Goal: Information Seeking & Learning: Learn about a topic

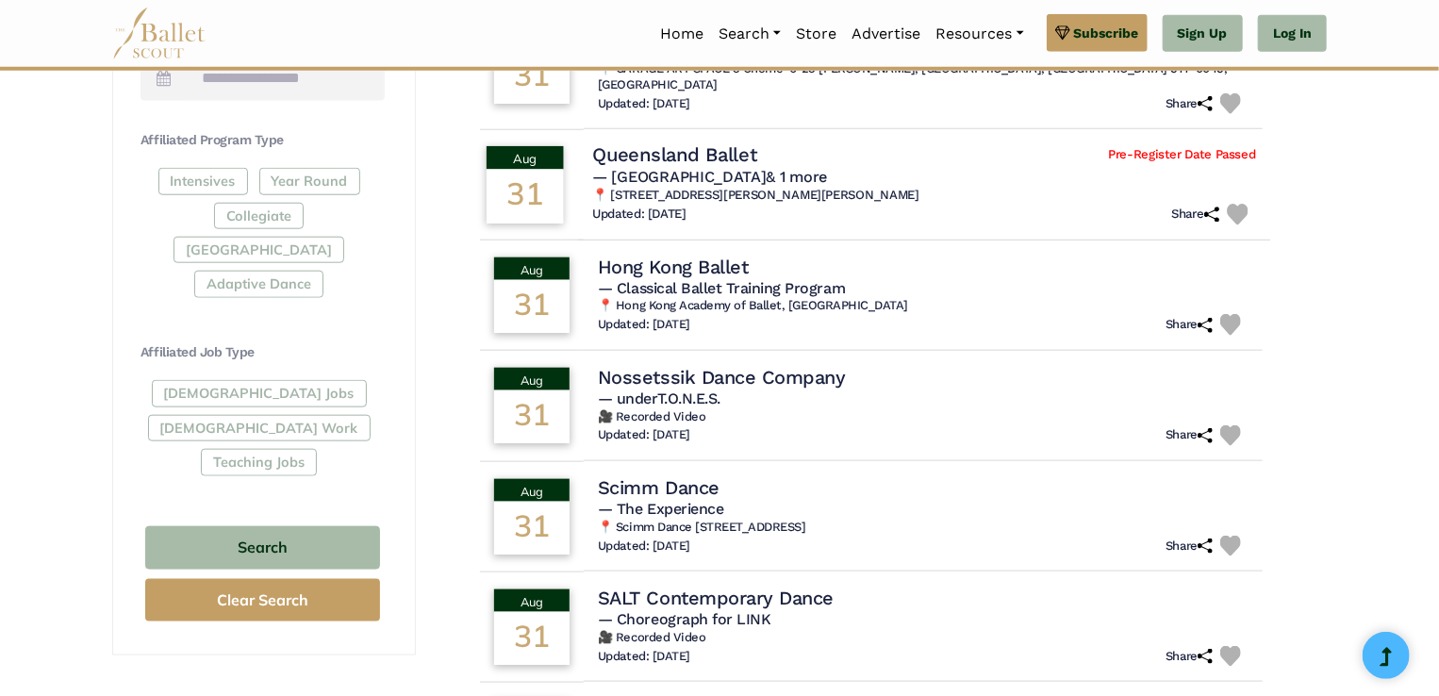
scroll to position [849, 0]
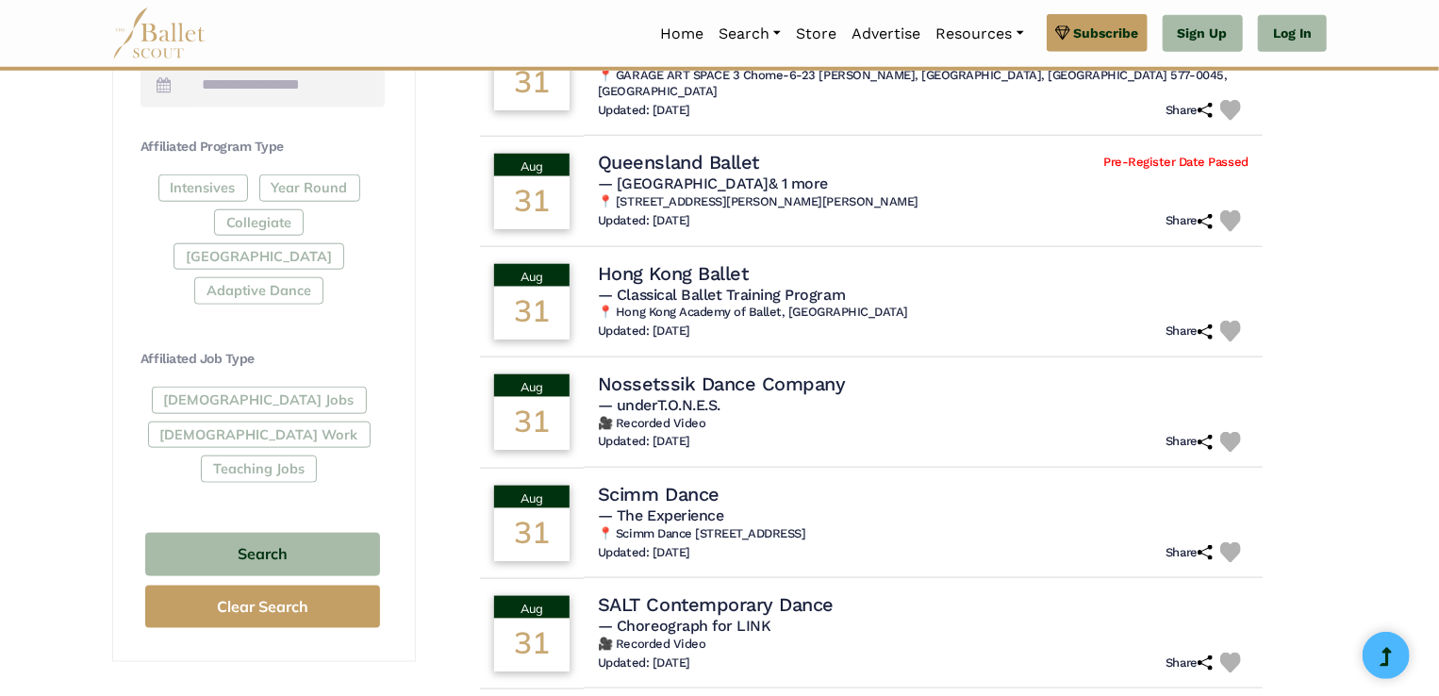
click at [226, 387] on div "Full-Time Jobs Gig Work Teaching Jobs" at bounding box center [262, 438] width 244 height 103
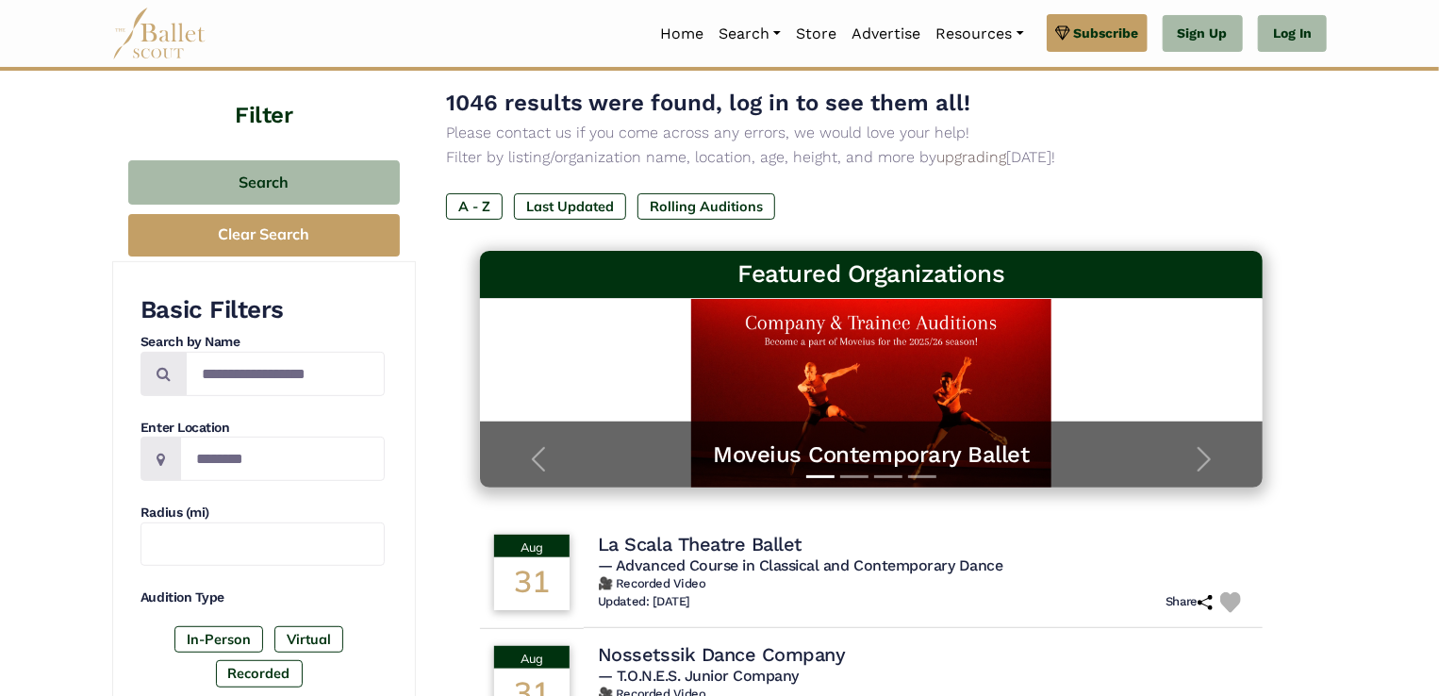
scroll to position [113, 0]
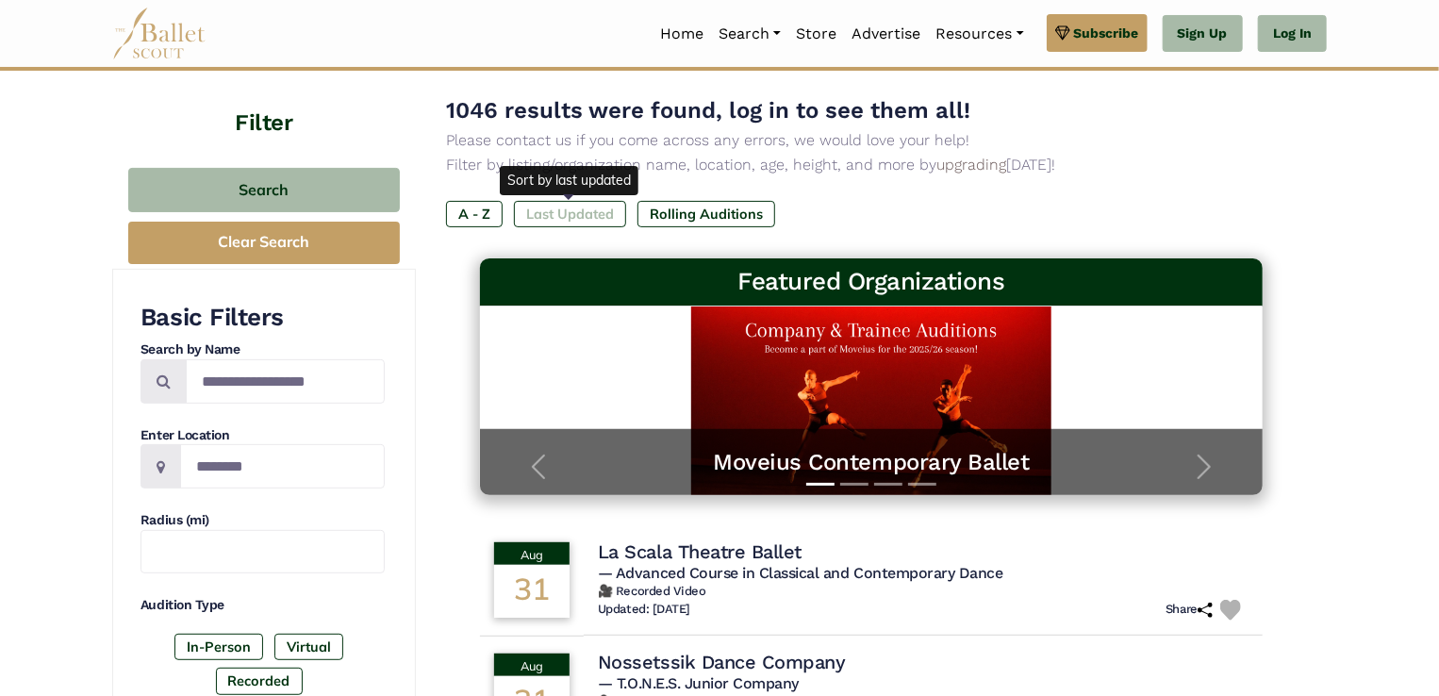
click at [564, 201] on label "Last Updated" at bounding box center [570, 214] width 112 height 26
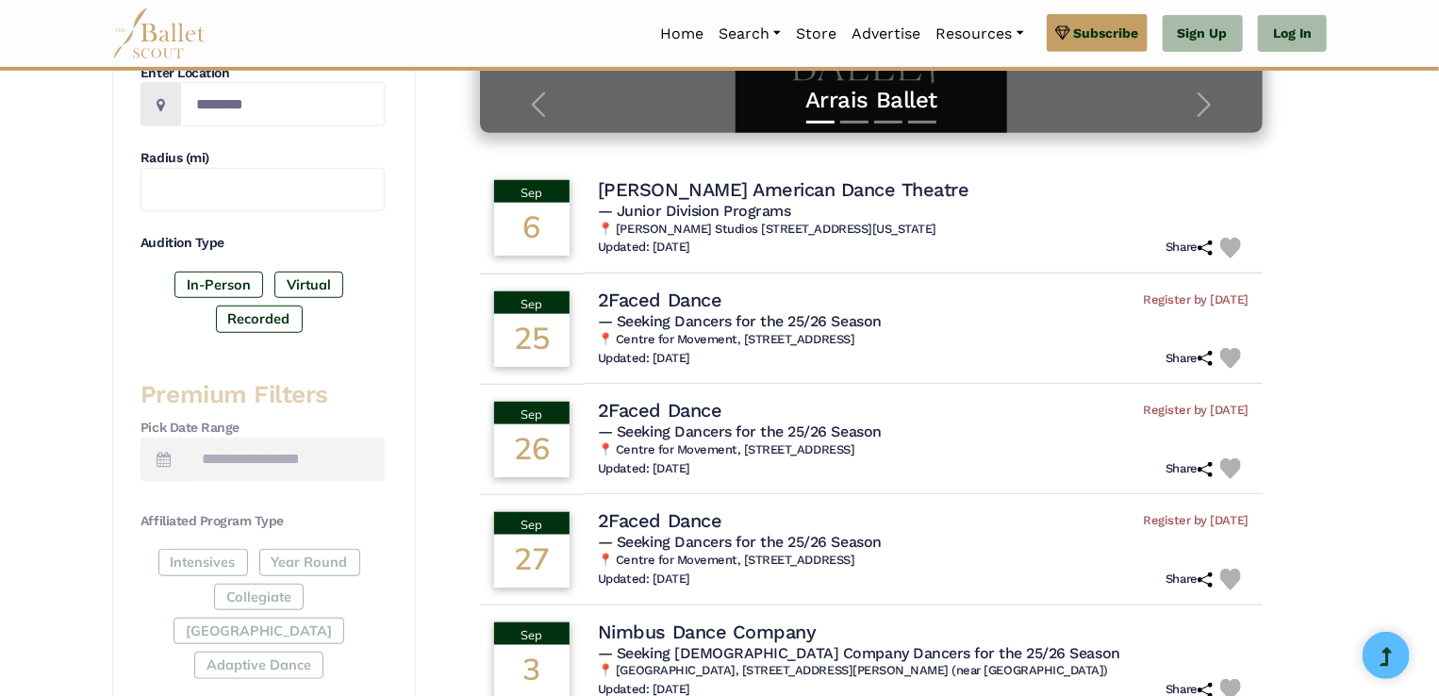
scroll to position [478, 0]
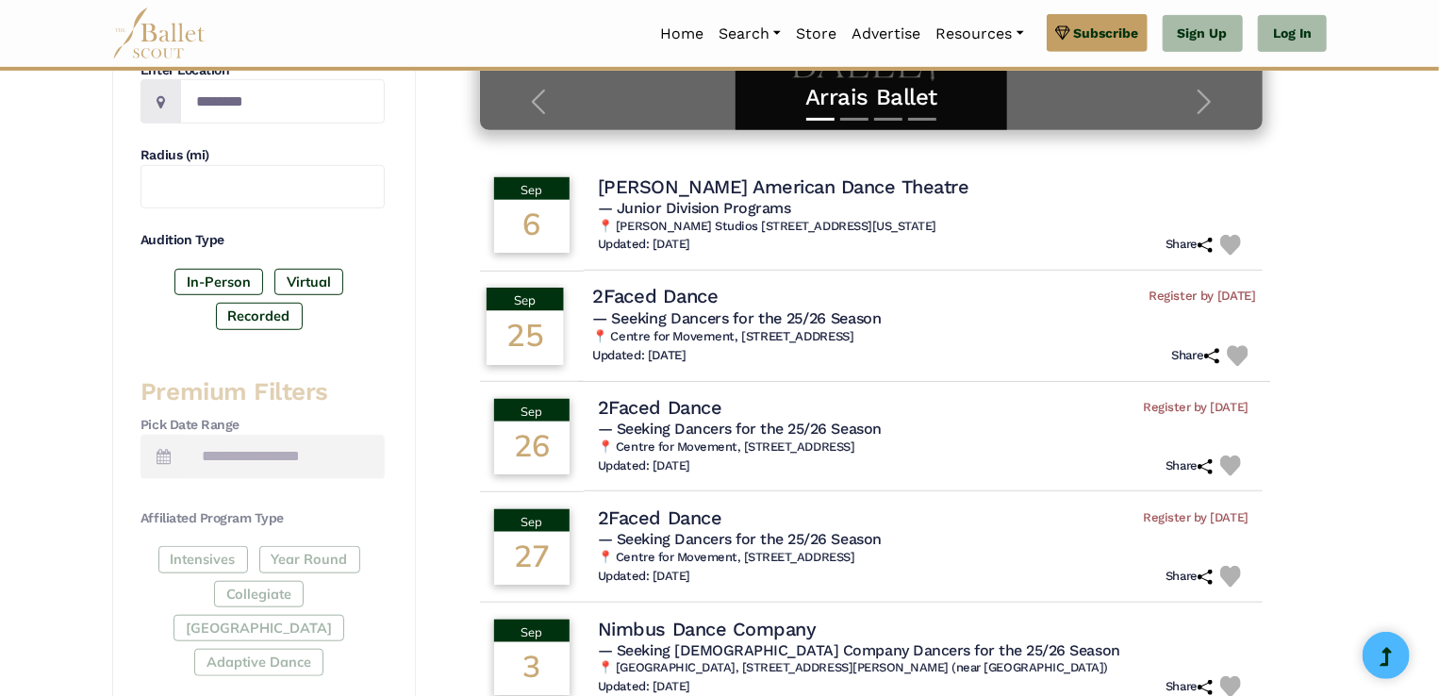
click at [738, 303] on div "2Faced Dance Register by Sept. 5, 2025" at bounding box center [924, 296] width 664 height 25
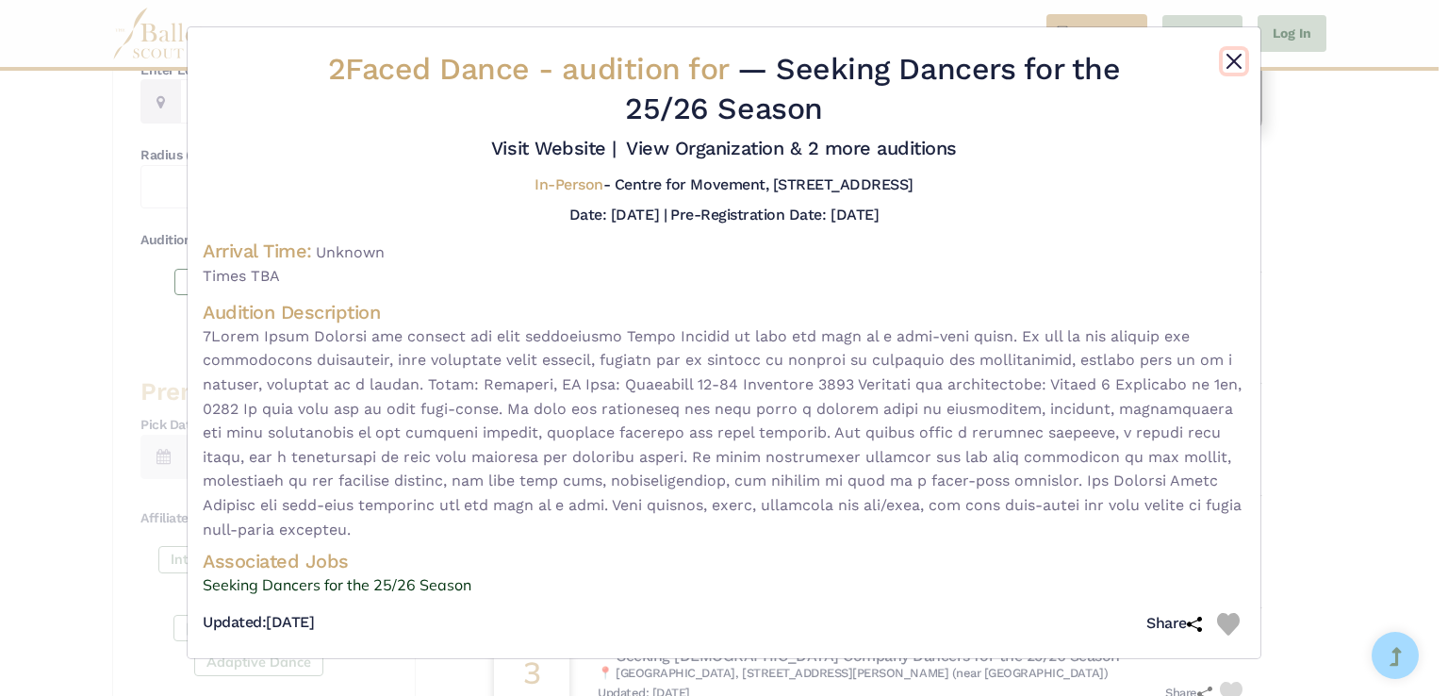
click at [1232, 52] on button "Close" at bounding box center [1234, 61] width 23 height 23
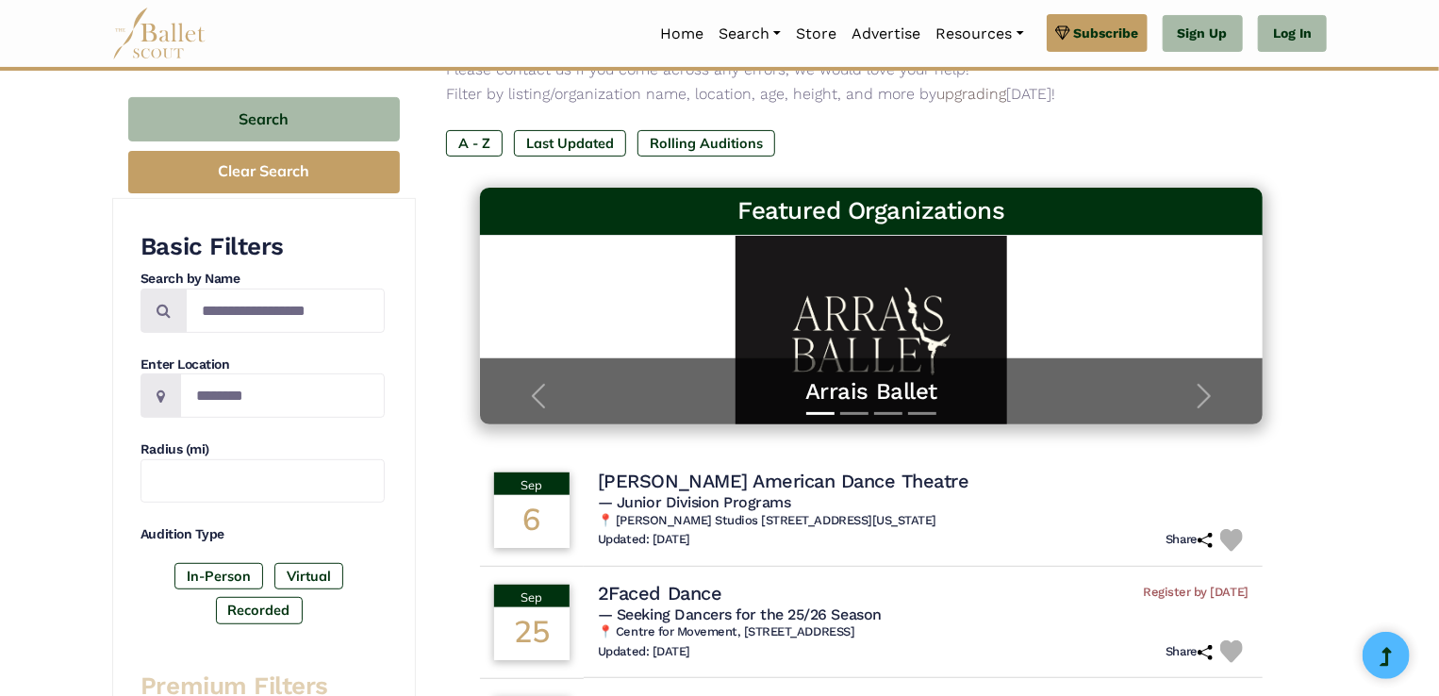
scroll to position [181, 0]
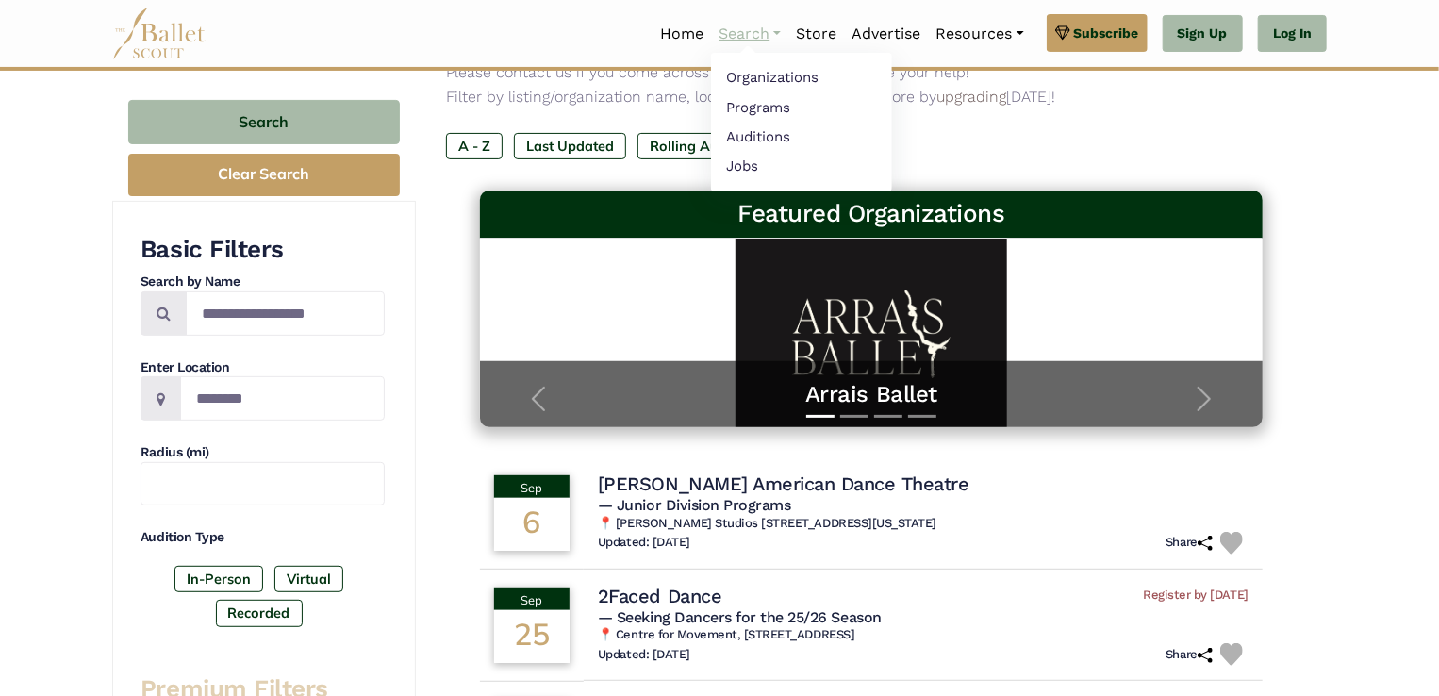
click at [749, 20] on link "Search" at bounding box center [749, 34] width 77 height 40
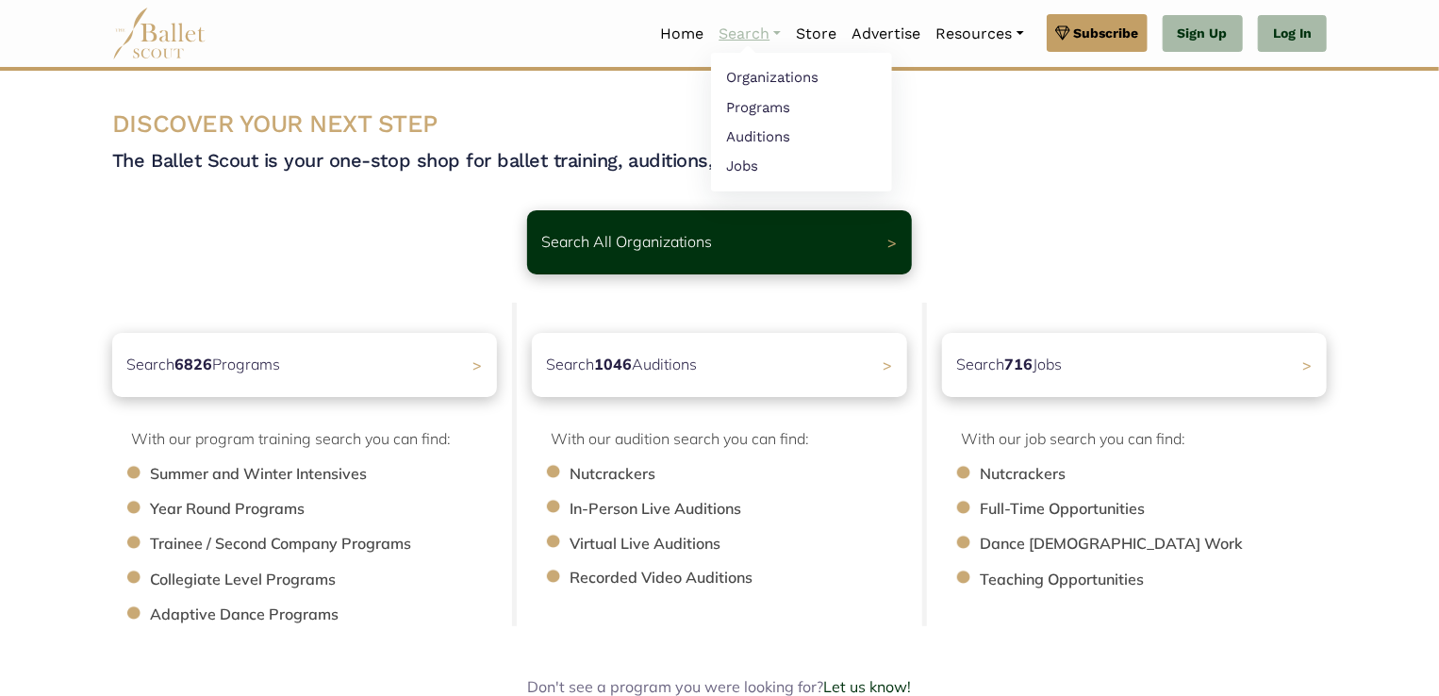
click at [758, 24] on link "Search" at bounding box center [749, 34] width 77 height 40
click at [758, 137] on link "Auditions" at bounding box center [801, 136] width 181 height 29
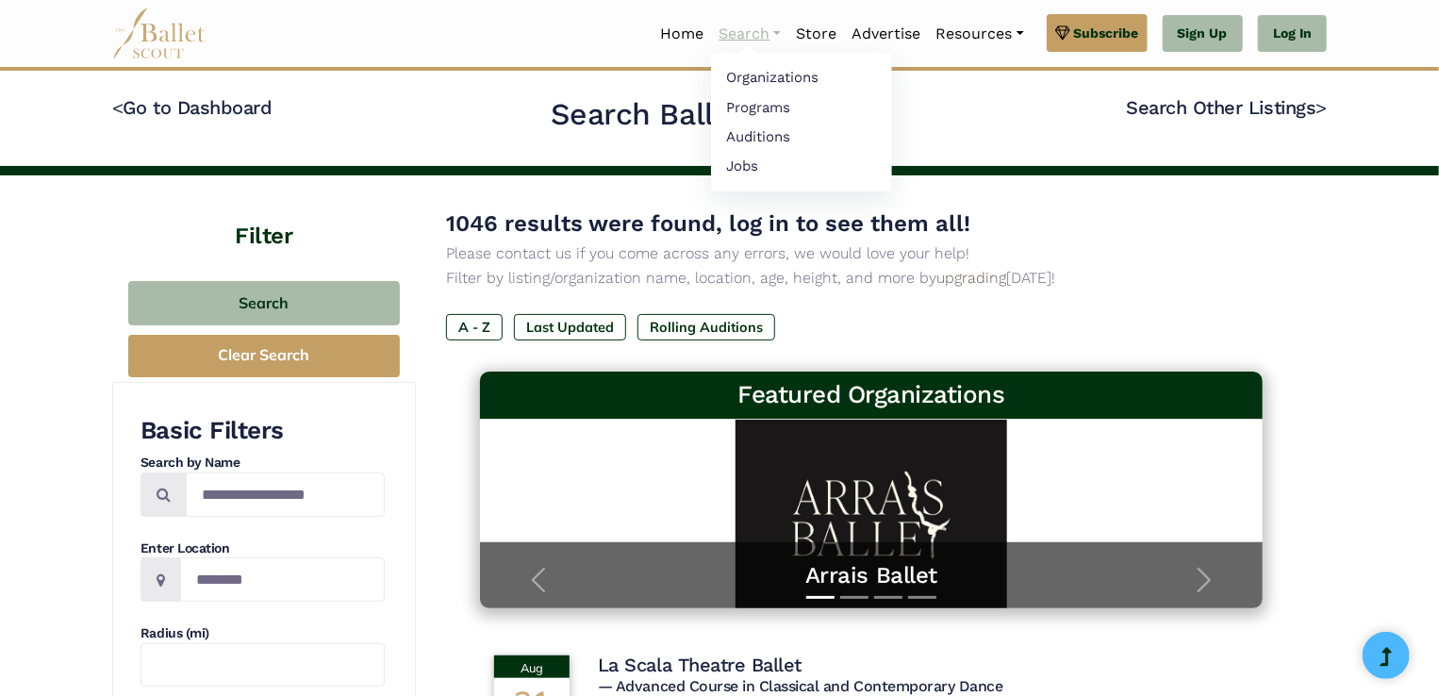
click at [766, 41] on link "Search" at bounding box center [749, 34] width 77 height 40
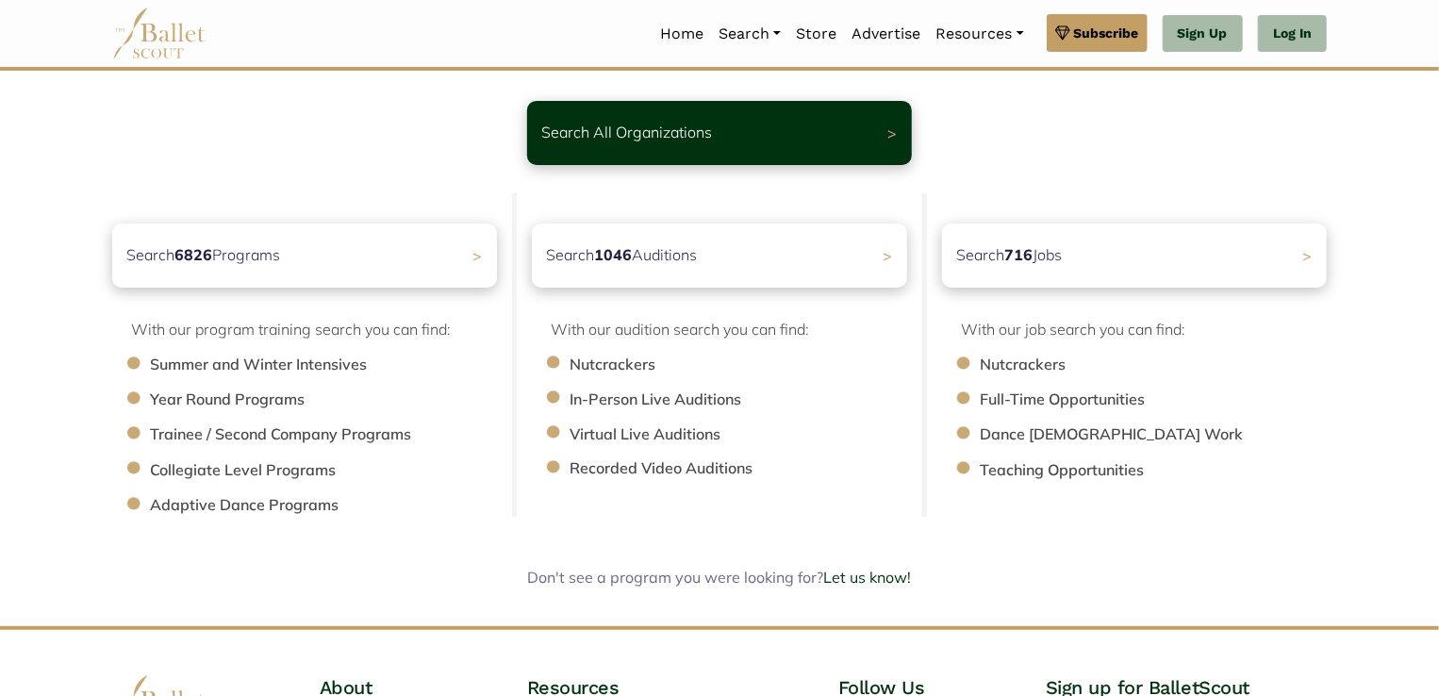
scroll to position [112, 0]
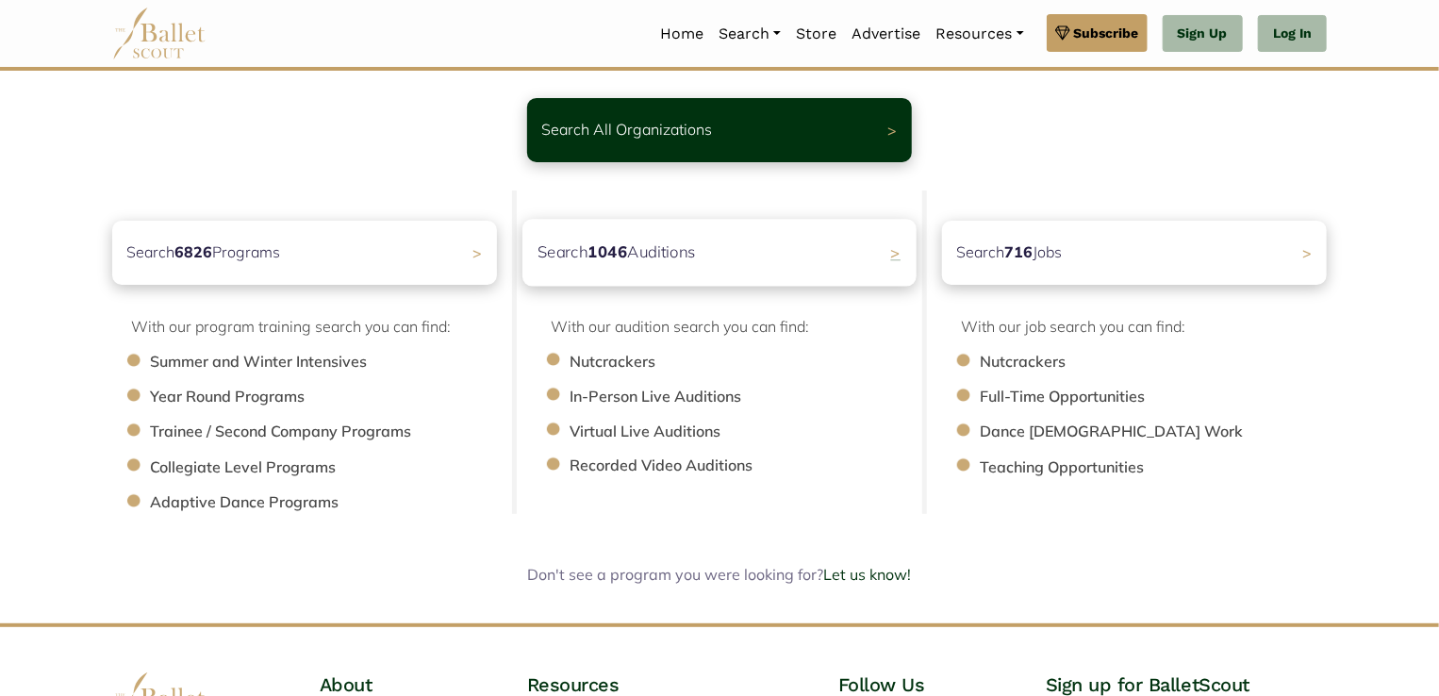
click at [761, 256] on div "Search 1046 Auditions >" at bounding box center [719, 252] width 394 height 67
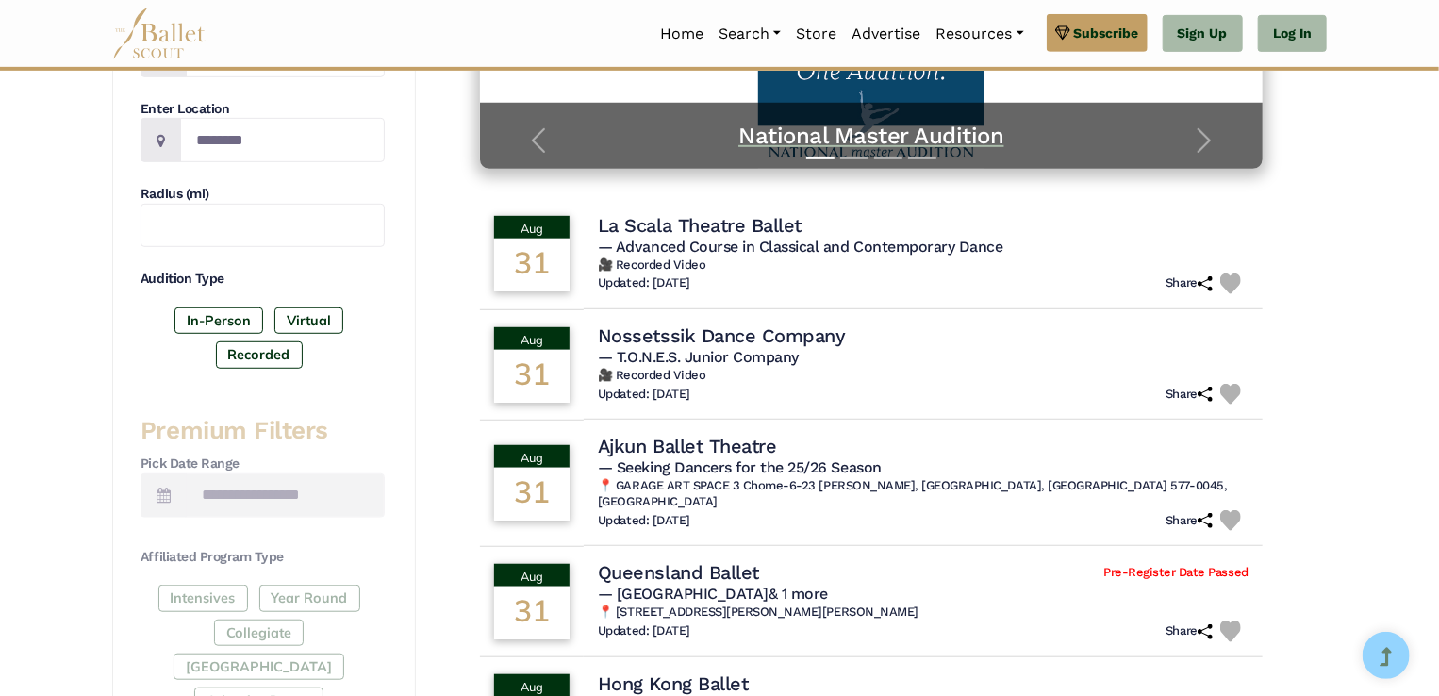
scroll to position [441, 0]
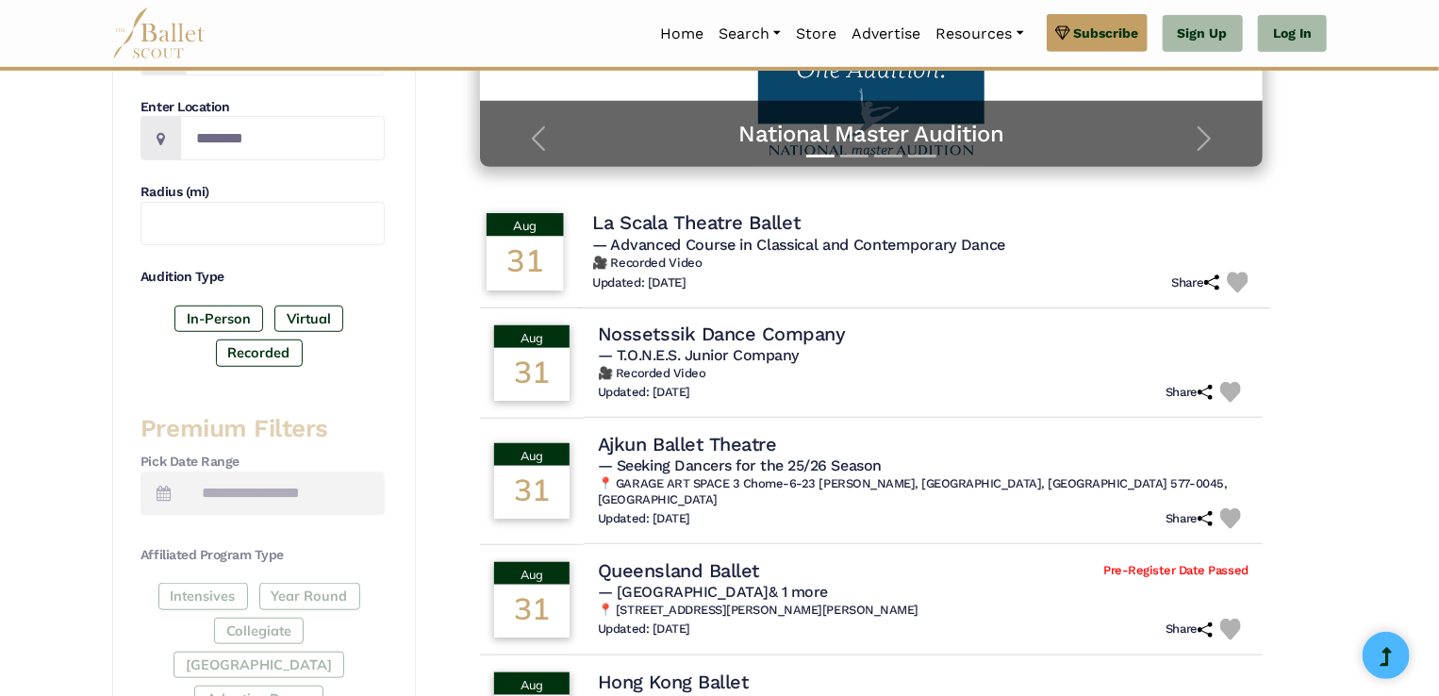
click at [815, 246] on span "— Advanced Course in Classical and Contemporary Dance" at bounding box center [798, 245] width 413 height 18
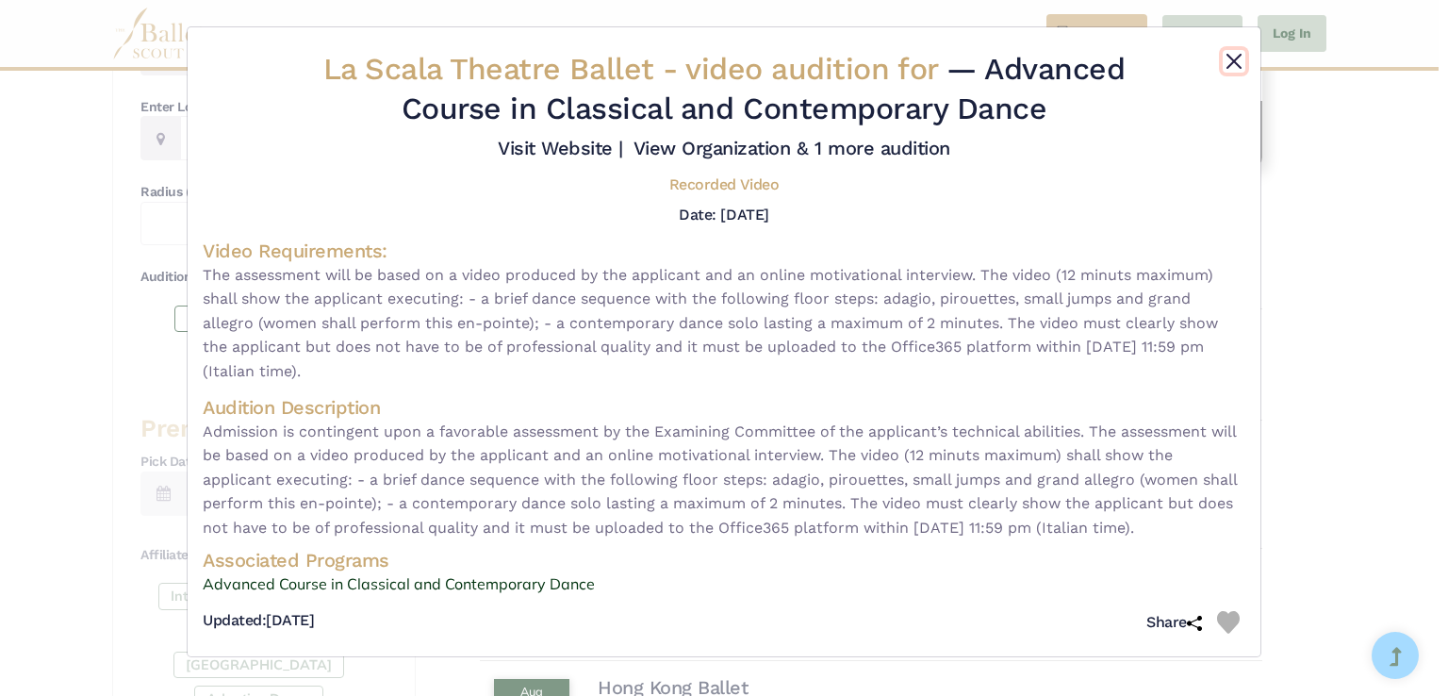
click at [1238, 57] on button "Close" at bounding box center [1234, 61] width 23 height 23
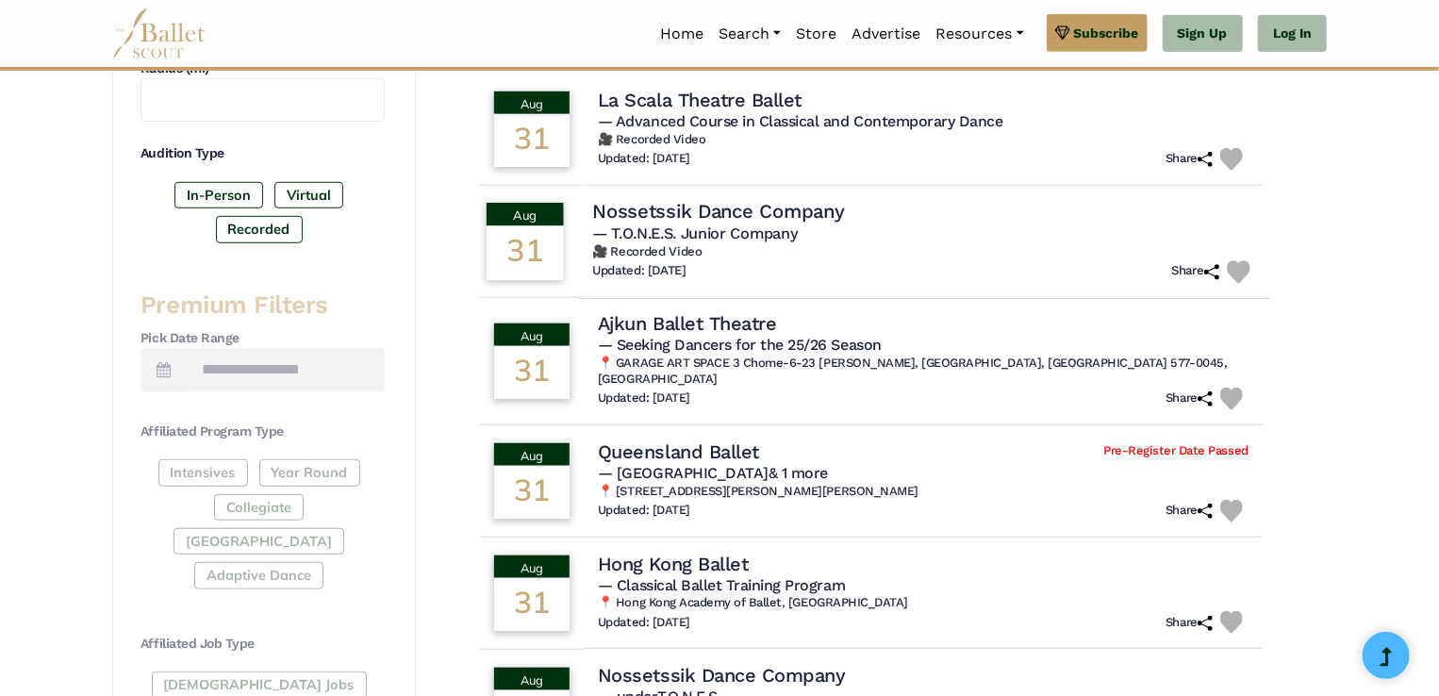
scroll to position [566, 0]
click at [773, 242] on h6 "🎥 Recorded Video" at bounding box center [924, 250] width 664 height 16
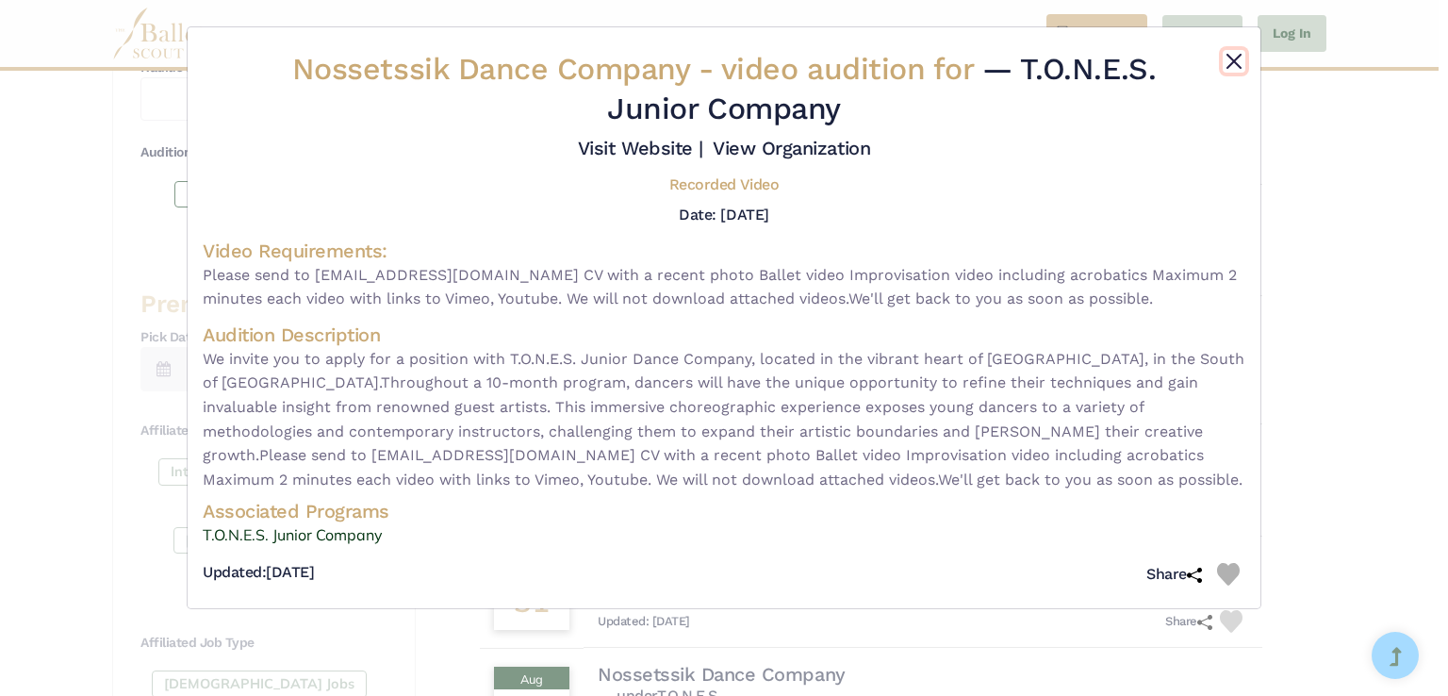
click at [1228, 63] on button "Close" at bounding box center [1234, 61] width 23 height 23
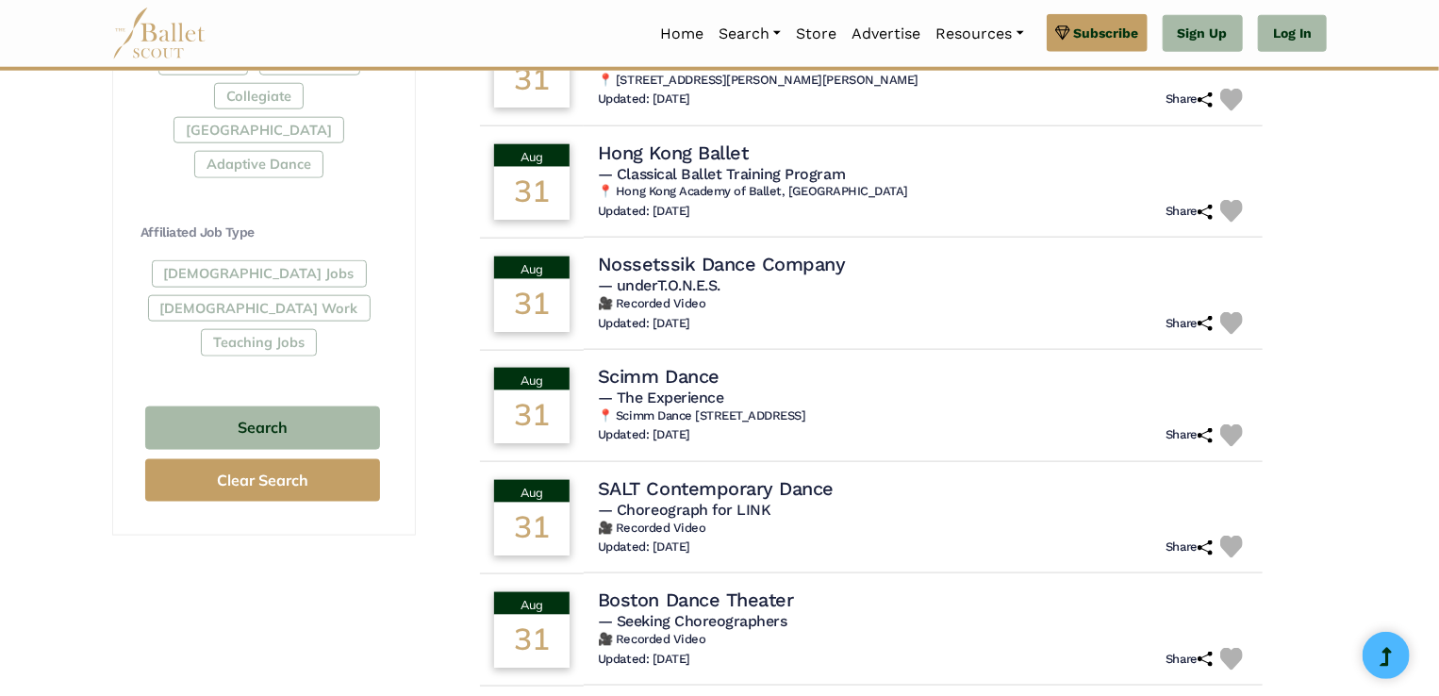
scroll to position [979, 0]
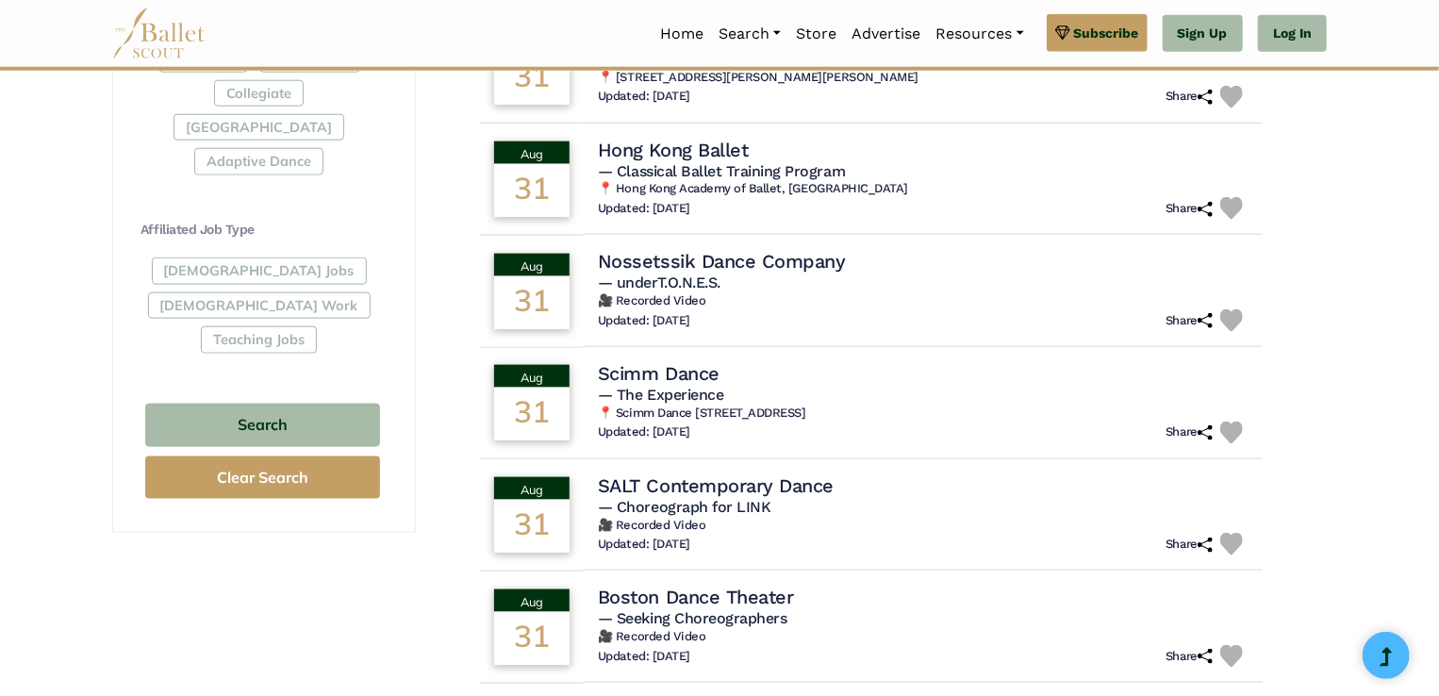
click at [872, 309] on div "Updated: July 16, 2025 Share" at bounding box center [923, 320] width 651 height 23
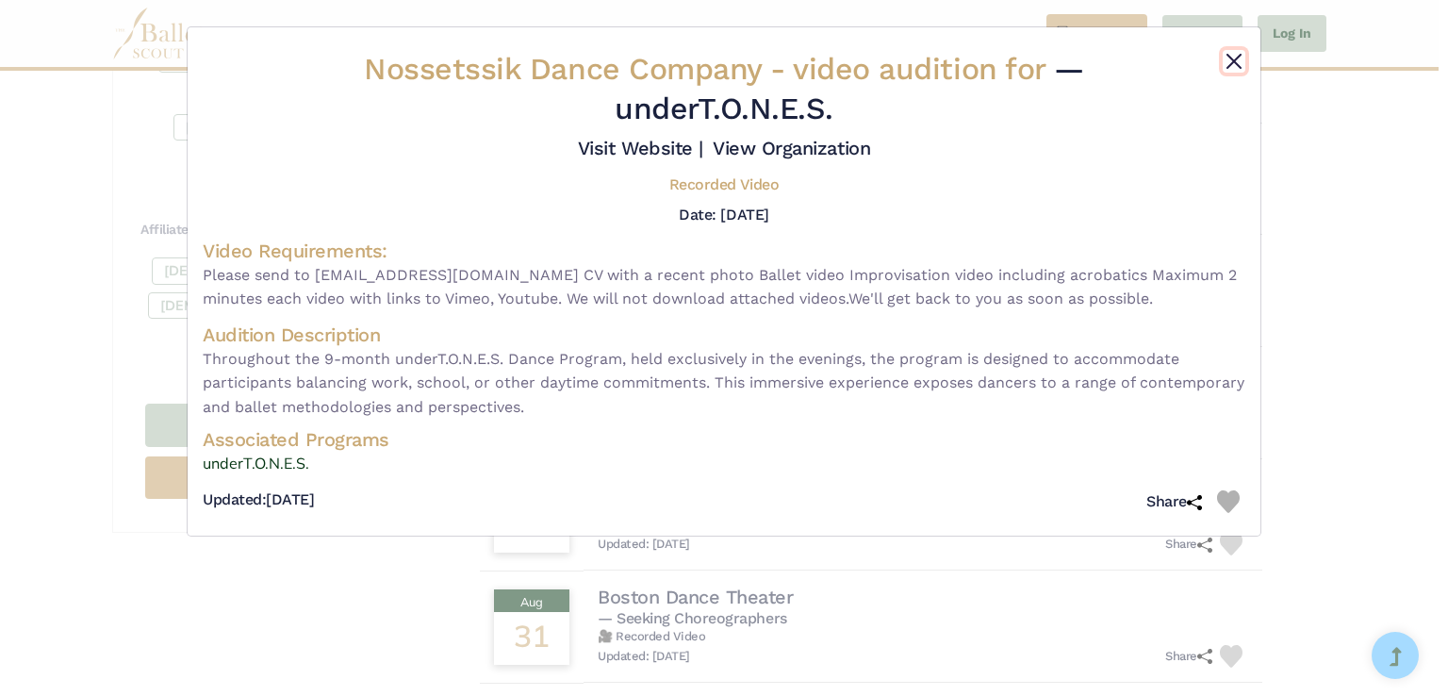
click at [1237, 64] on button "Close" at bounding box center [1234, 61] width 23 height 23
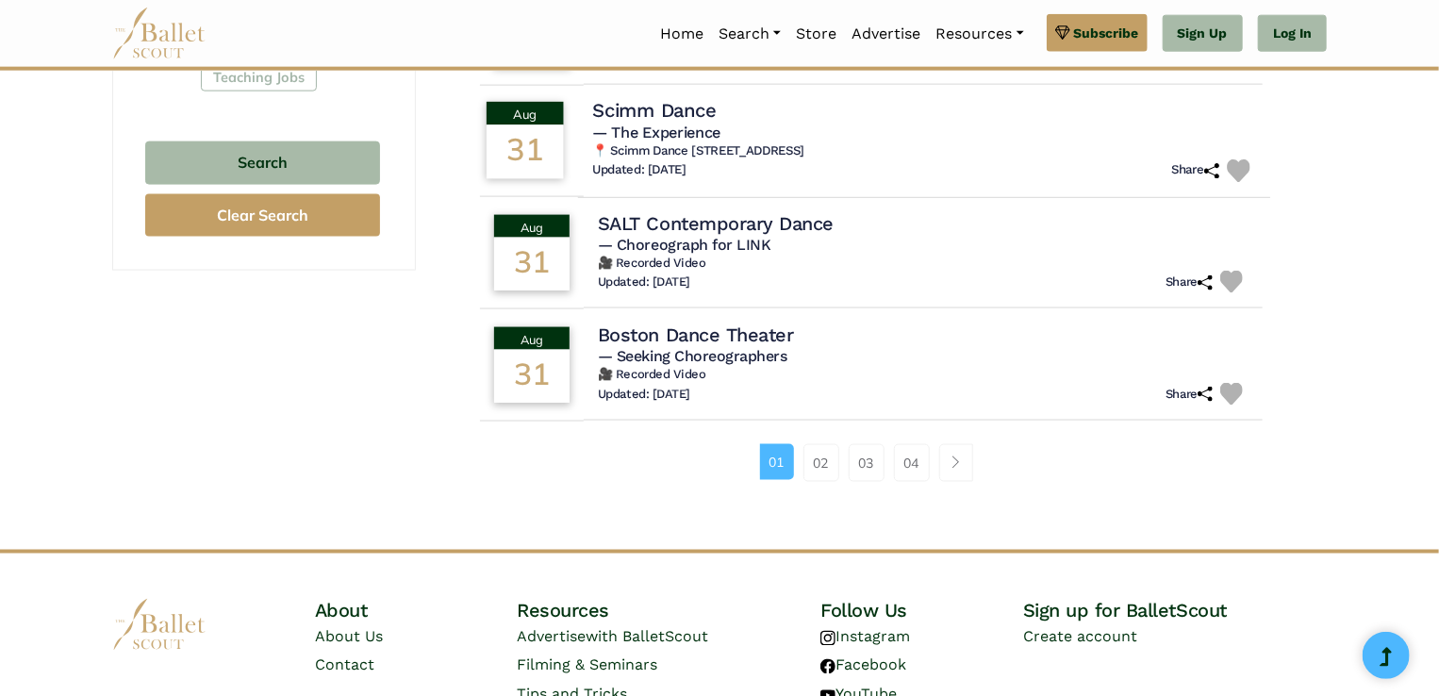
scroll to position [1252, 0]
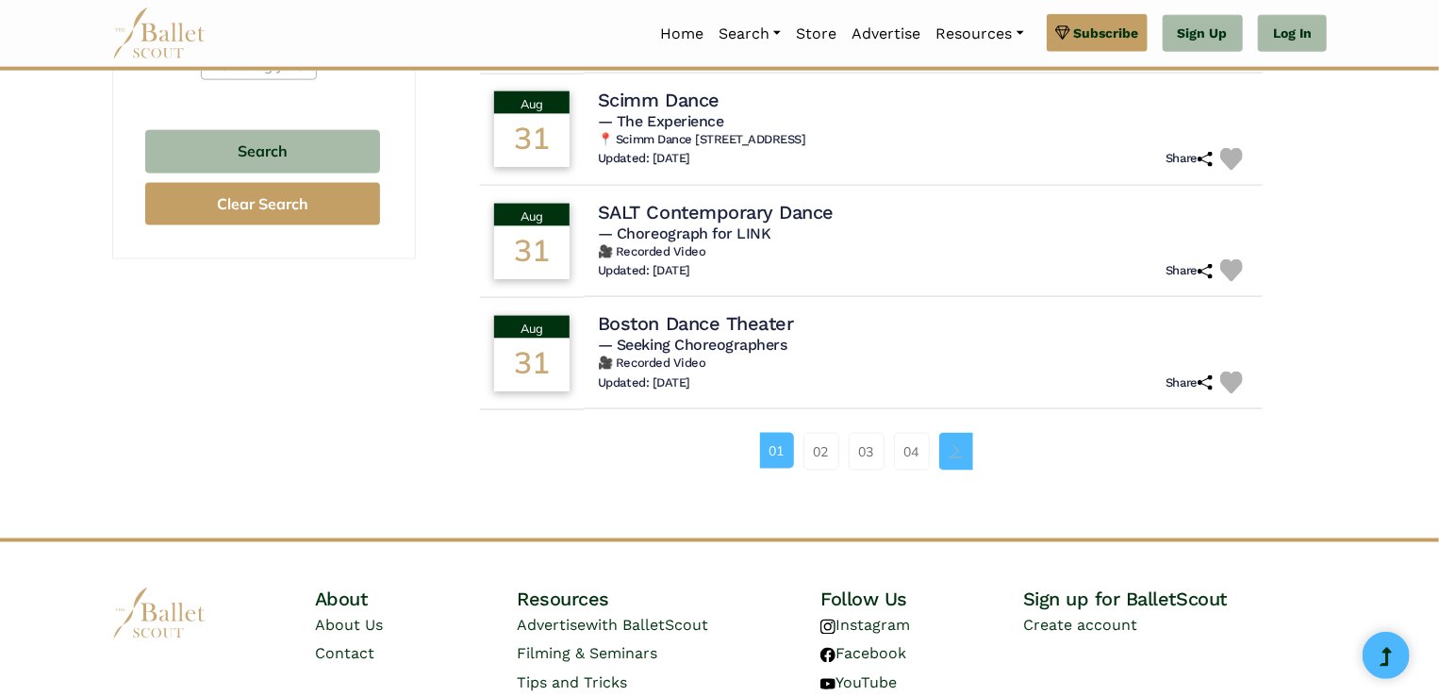
click at [958, 444] on span "Page navigation example" at bounding box center [955, 450] width 13 height 13
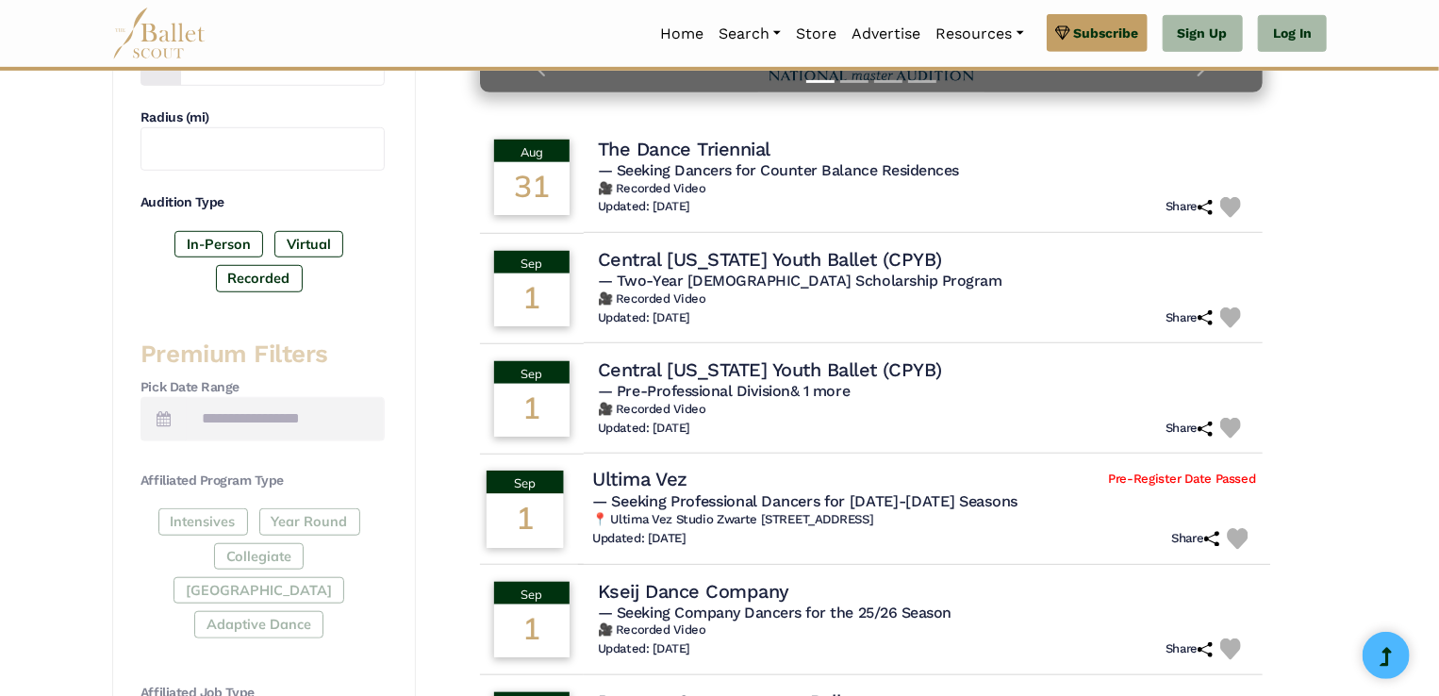
scroll to position [517, 0]
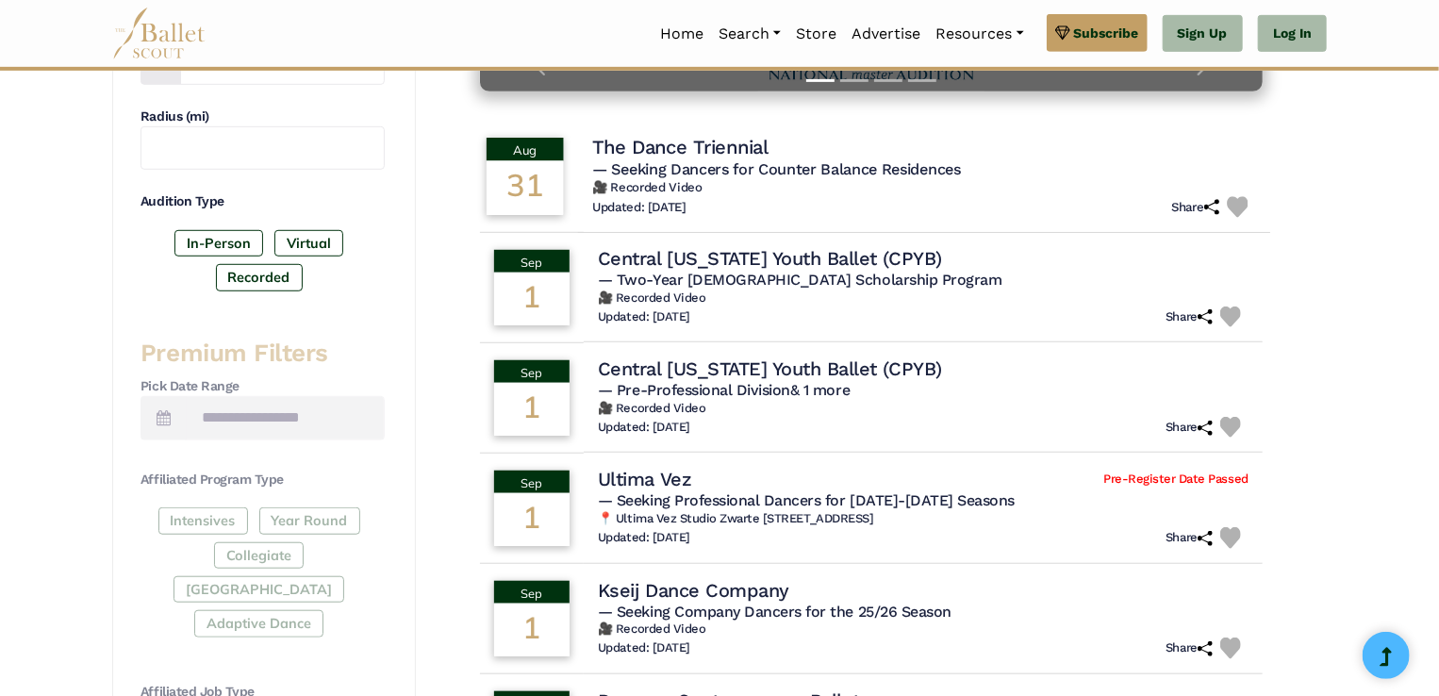
click at [761, 163] on span "— Seeking Dancers for Counter Balance Residences" at bounding box center [776, 169] width 369 height 18
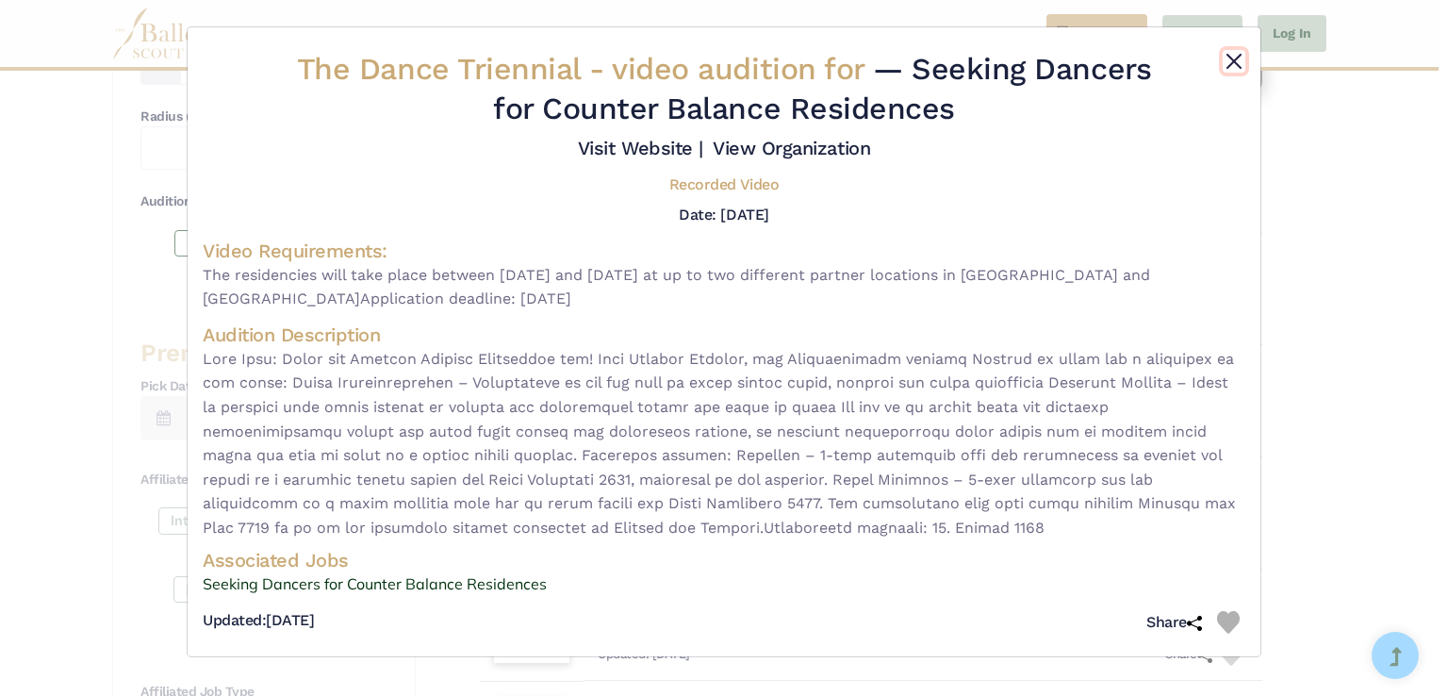
click at [1231, 70] on button "Close" at bounding box center [1234, 61] width 23 height 23
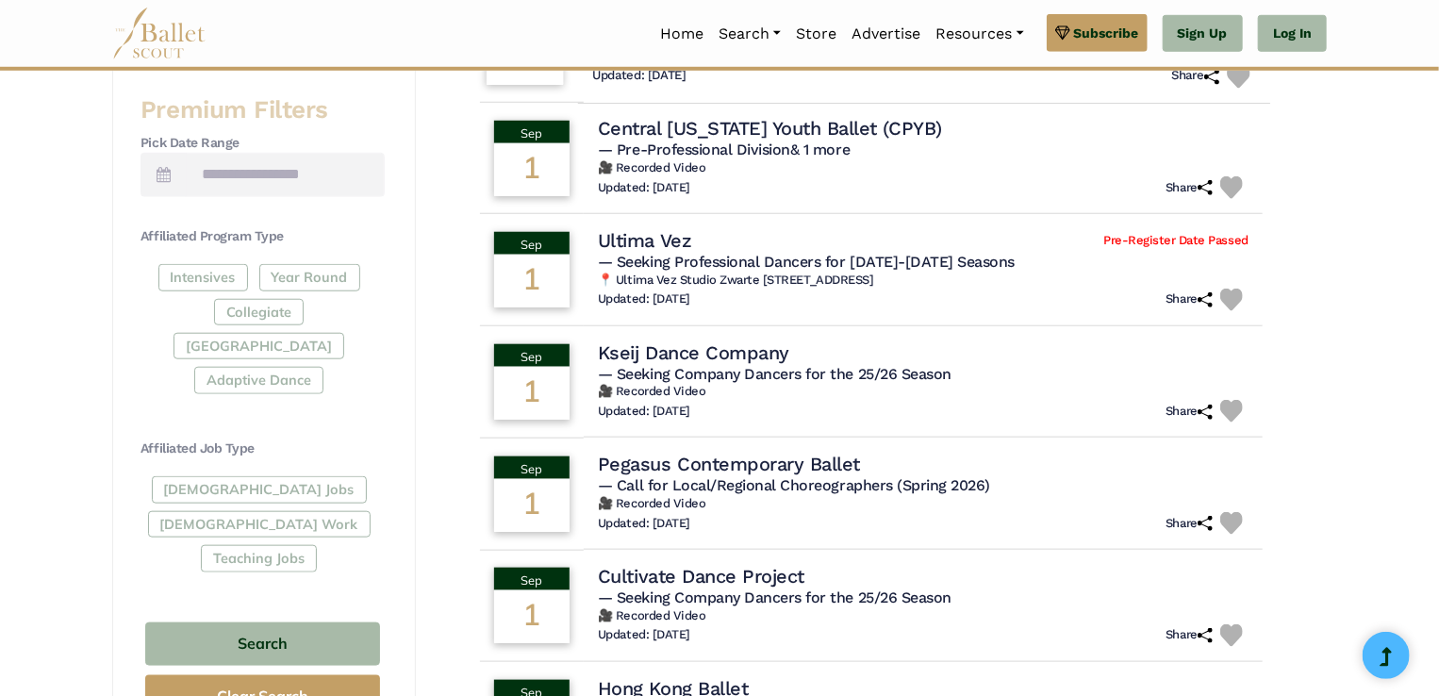
scroll to position [765, 0]
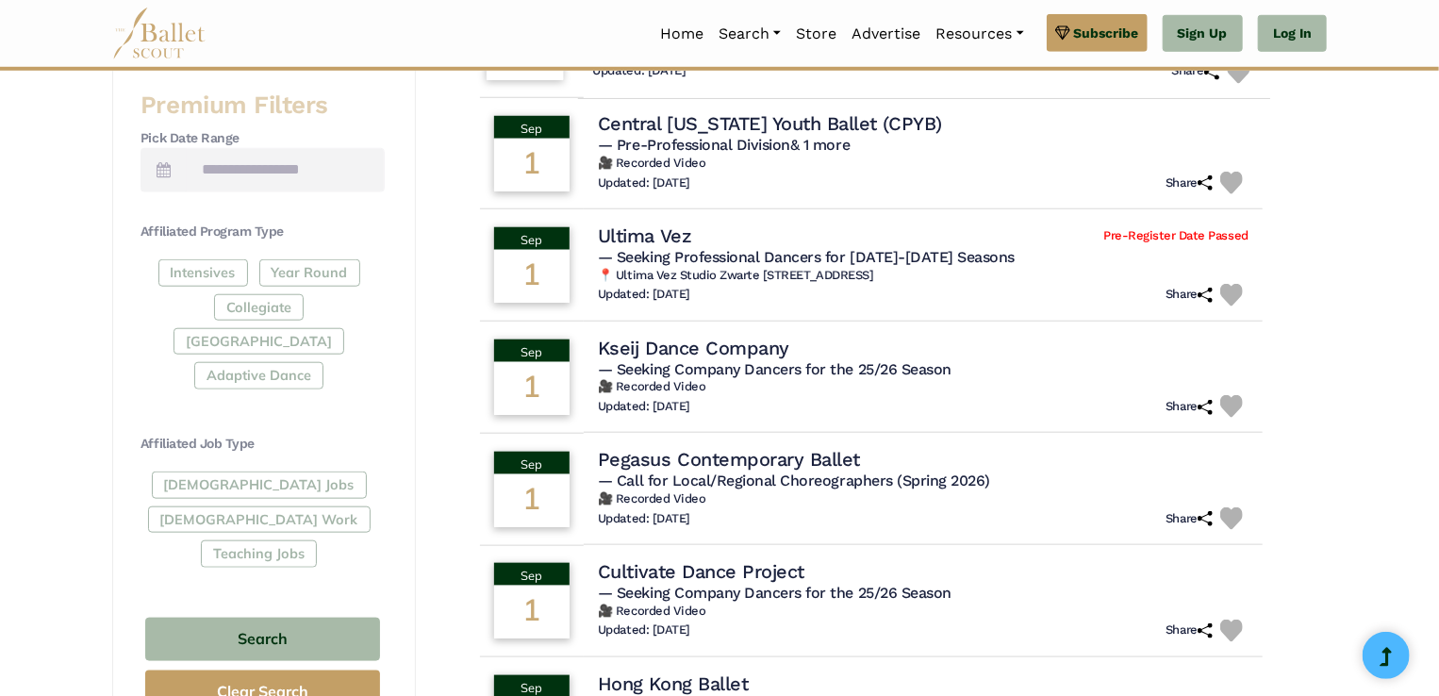
click at [783, 269] on h6 "📍 Ultima Vez Studio Zwarte [STREET_ADDRESS]" at bounding box center [923, 276] width 651 height 16
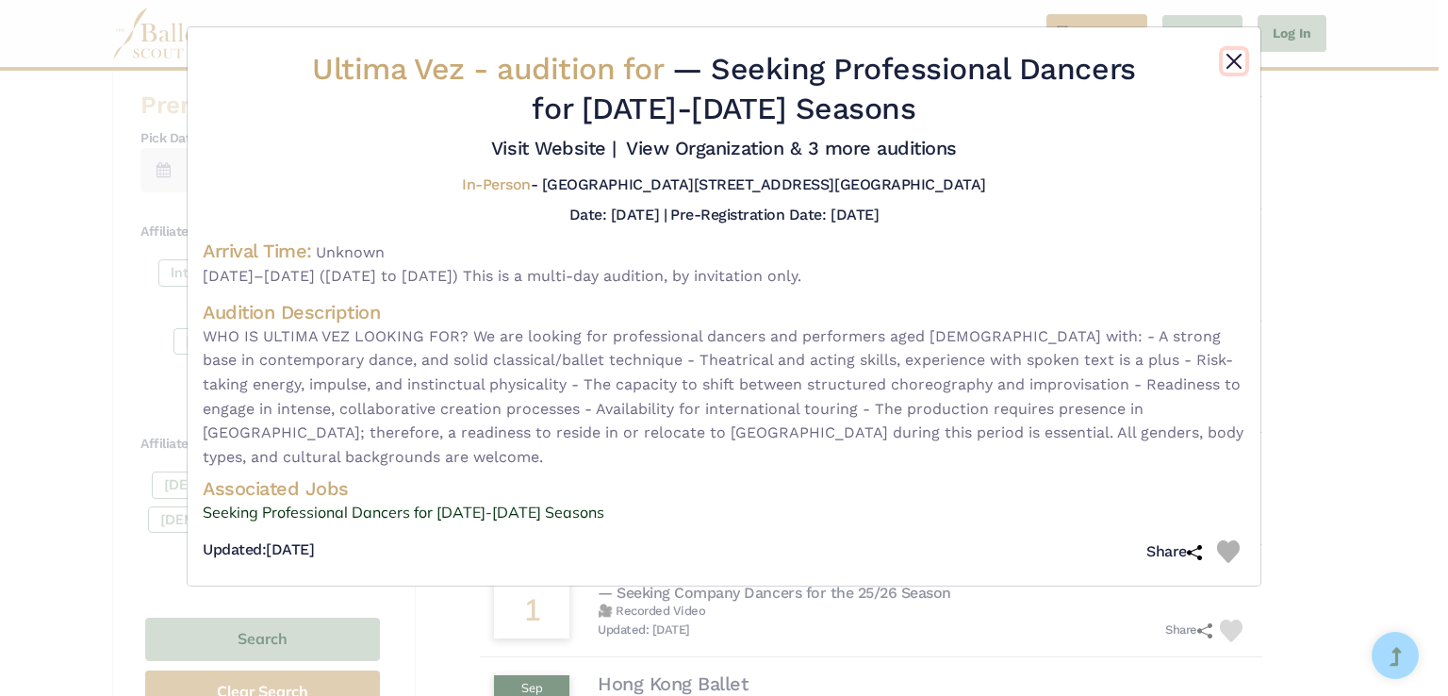
click at [1231, 54] on button "Close" at bounding box center [1234, 61] width 23 height 23
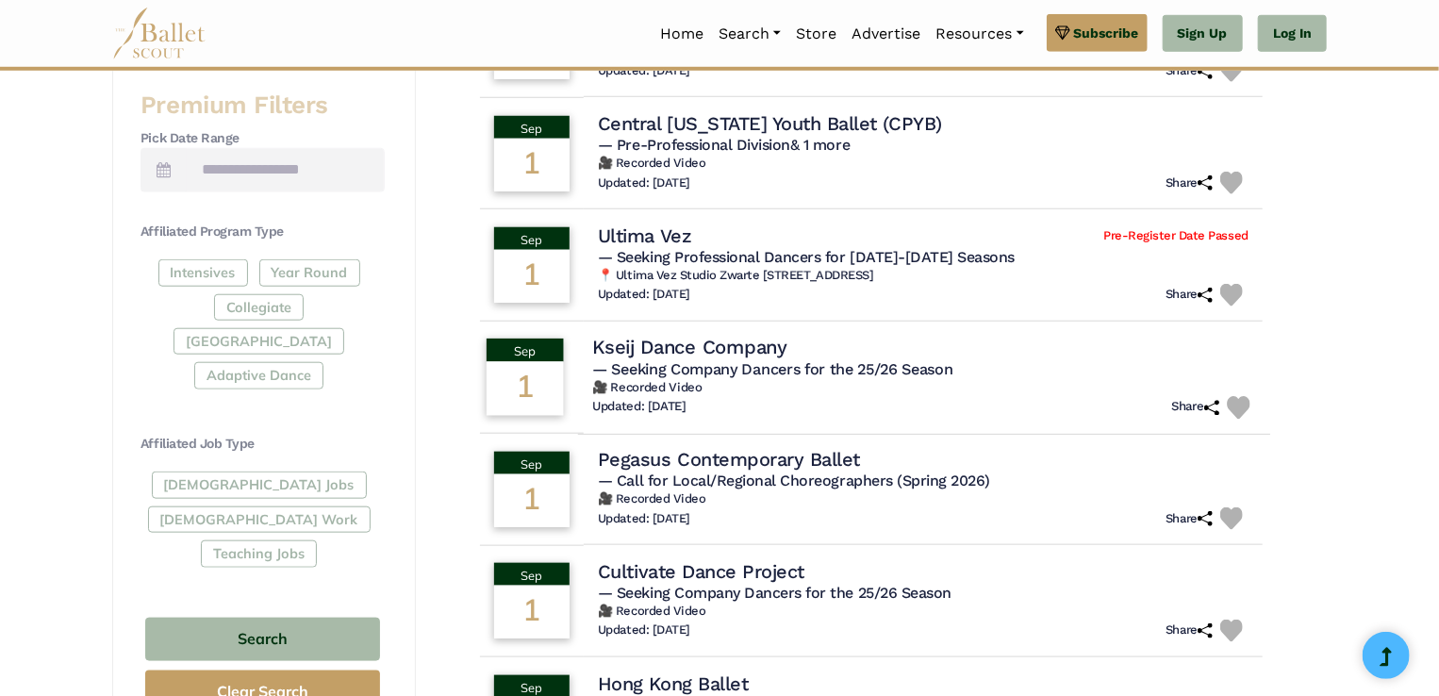
click at [688, 350] on h4 "Kseij Dance Company" at bounding box center [689, 347] width 195 height 25
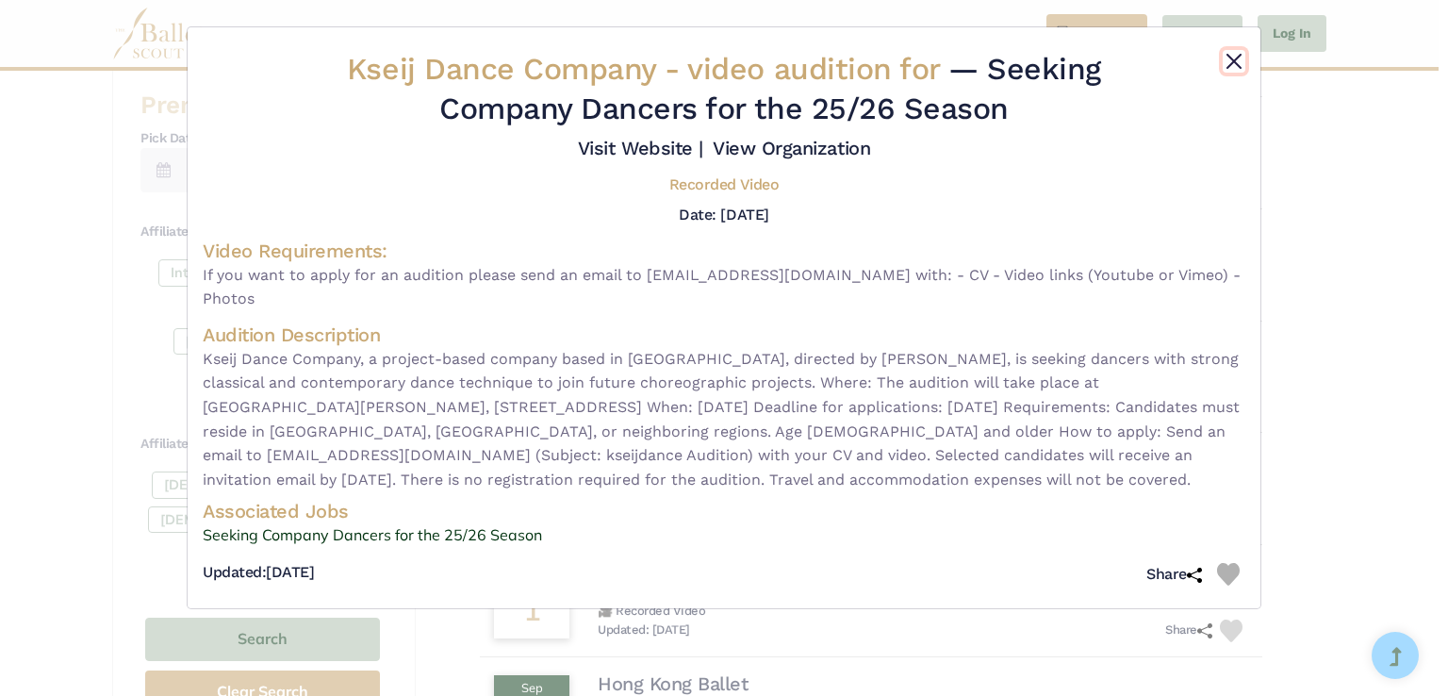
click at [1244, 59] on button "Close" at bounding box center [1234, 61] width 23 height 23
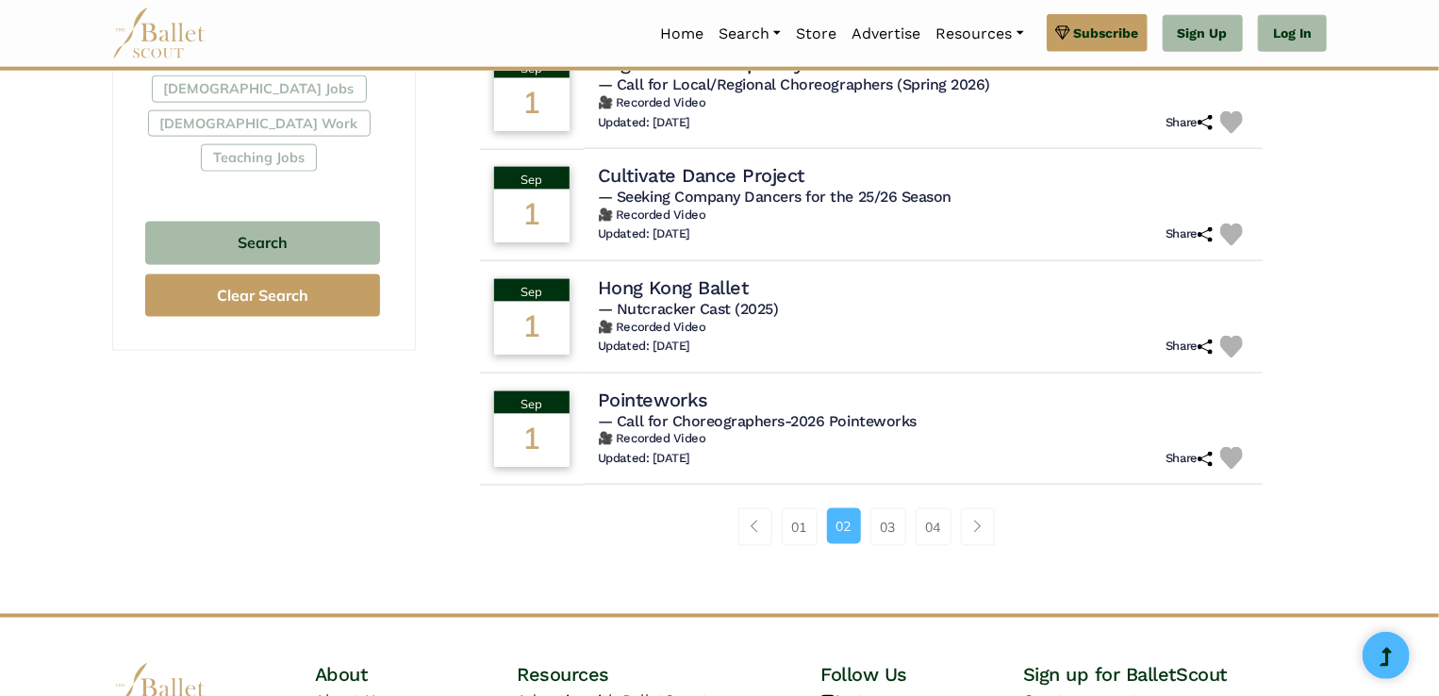
scroll to position [1247, 0]
